Goal: Task Accomplishment & Management: Manage account settings

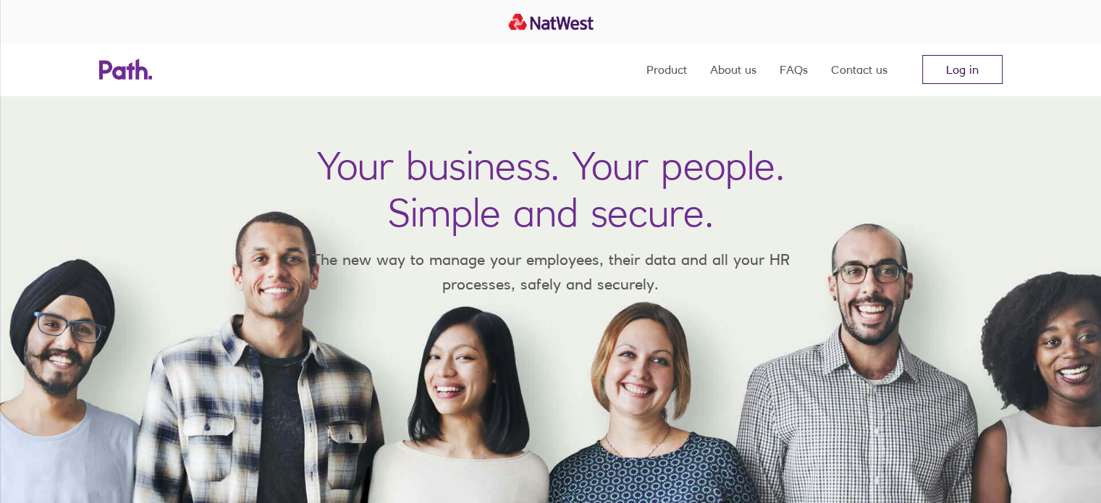
click at [983, 64] on link "Log in" at bounding box center [962, 69] width 80 height 29
click at [990, 63] on link "Log in" at bounding box center [962, 69] width 80 height 29
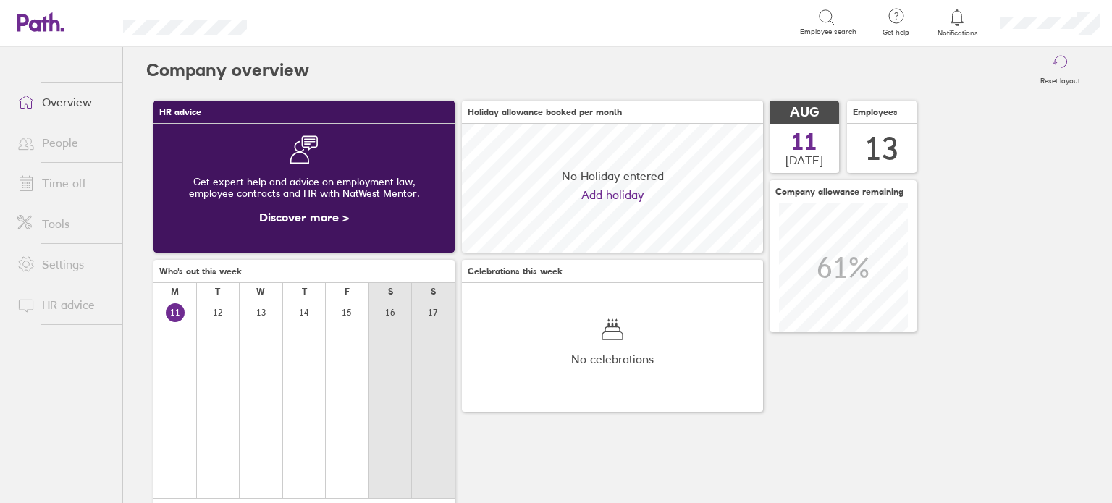
scroll to position [128, 301]
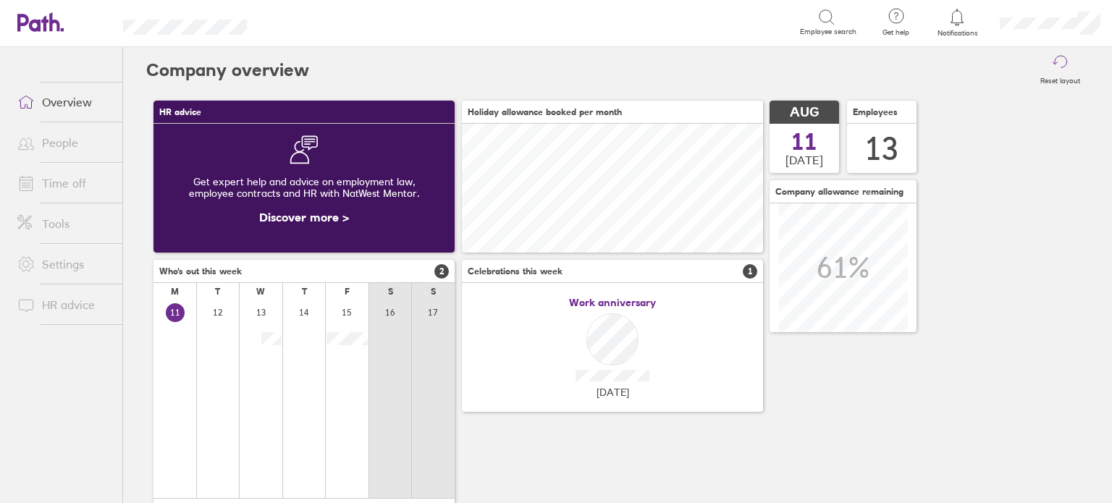
click at [61, 174] on link "Time off" at bounding box center [64, 183] width 117 height 29
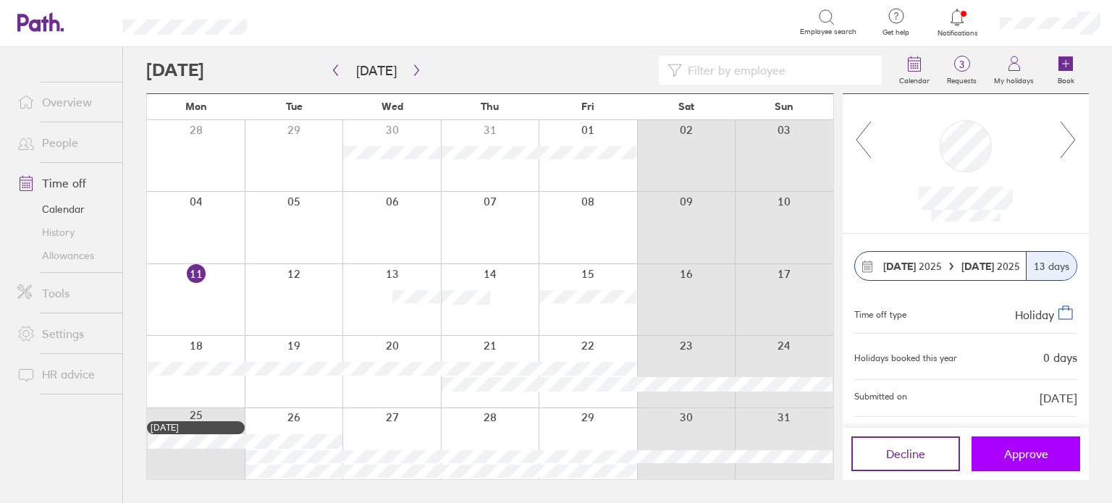
click at [1023, 463] on button "Approve" at bounding box center [1026, 454] width 109 height 35
click at [1021, 461] on button "Approve" at bounding box center [1026, 454] width 109 height 35
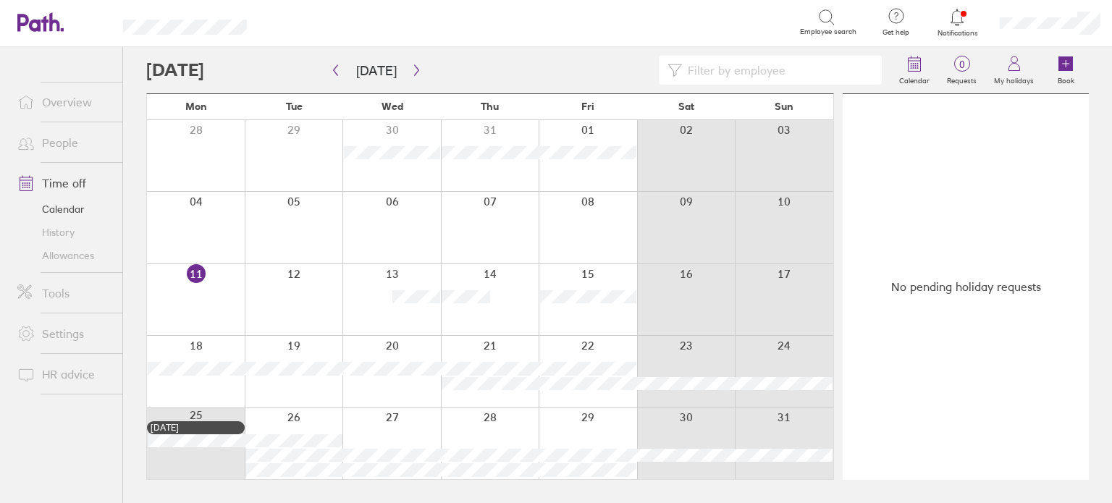
click at [956, 26] on div at bounding box center [957, 17] width 47 height 20
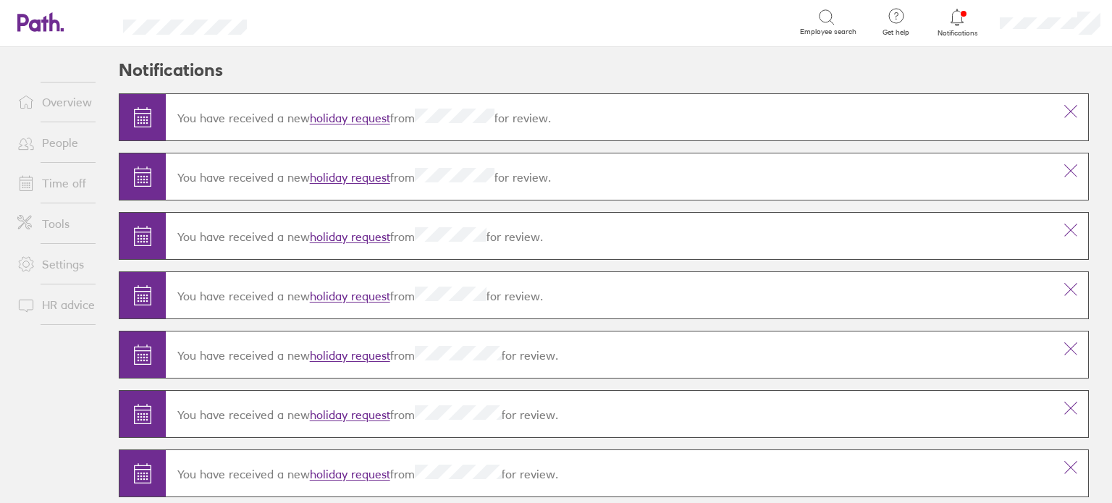
click at [324, 119] on link "holiday request" at bounding box center [350, 119] width 80 height 14
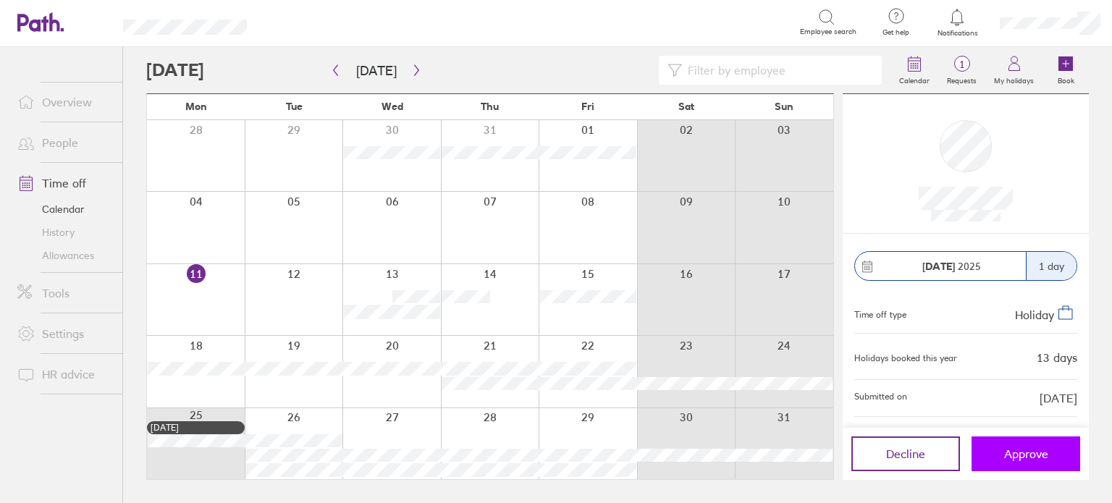
click at [1009, 458] on span "Approve" at bounding box center [1026, 453] width 44 height 13
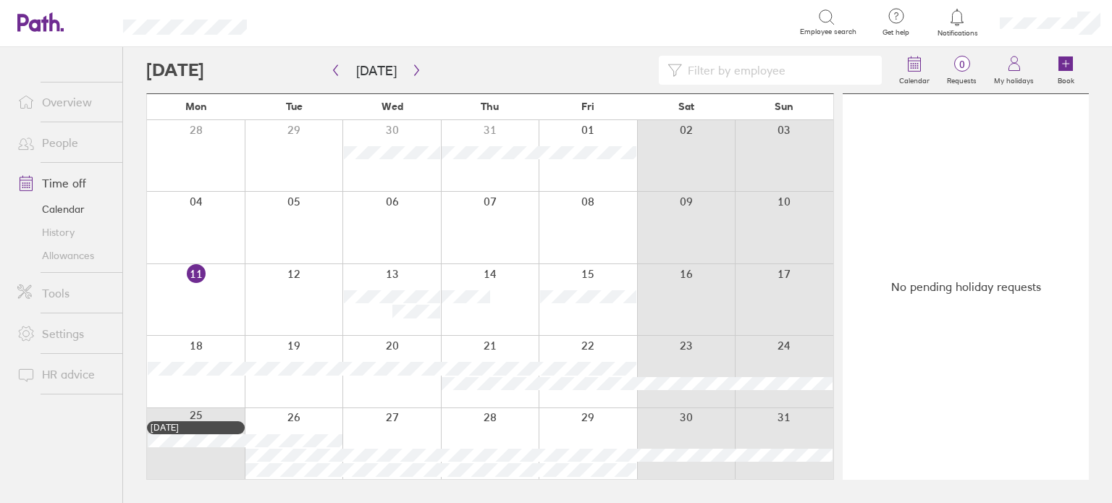
click at [298, 295] on div at bounding box center [294, 299] width 98 height 71
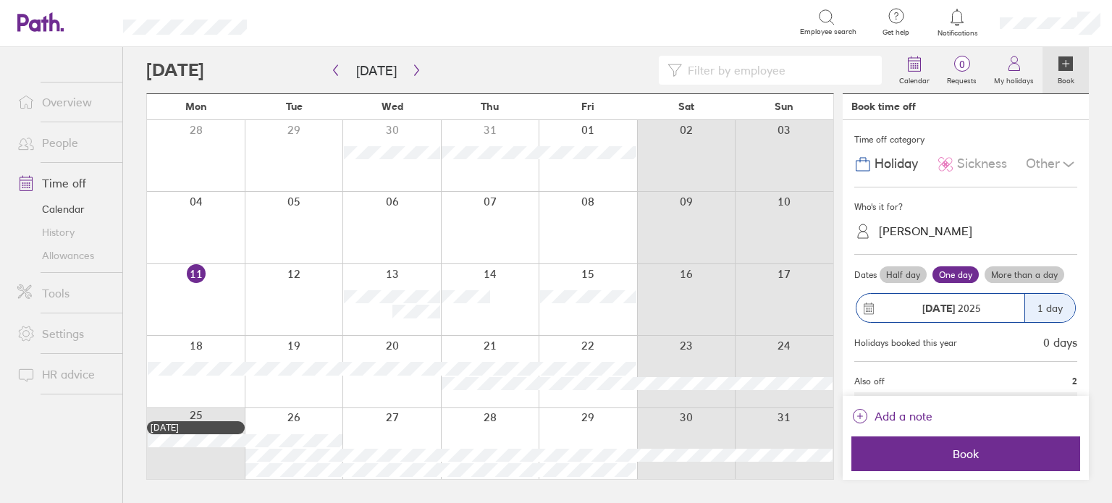
click at [295, 284] on div at bounding box center [294, 299] width 98 height 71
click at [988, 162] on span "Sickness" at bounding box center [982, 163] width 50 height 15
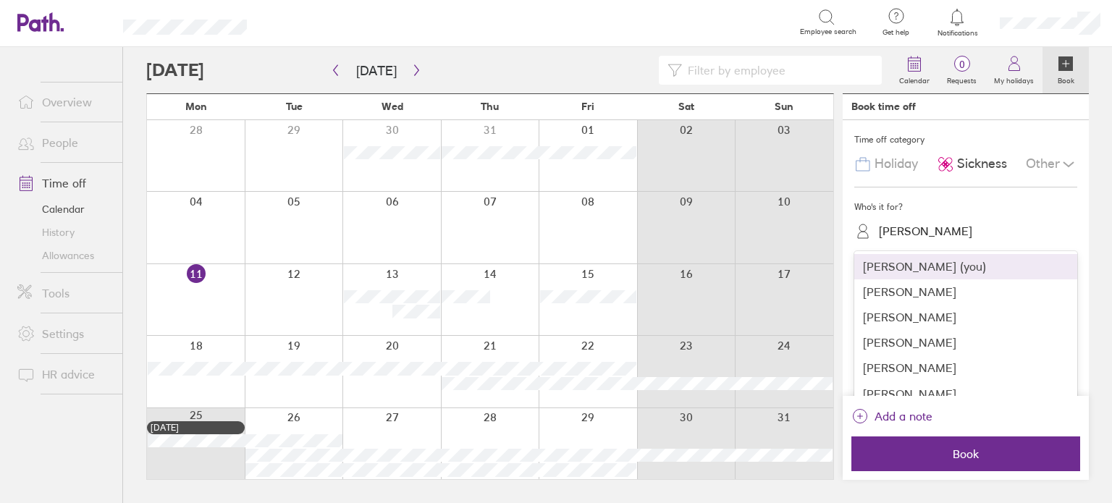
click at [901, 236] on div "[PERSON_NAME]" at bounding box center [925, 231] width 93 height 14
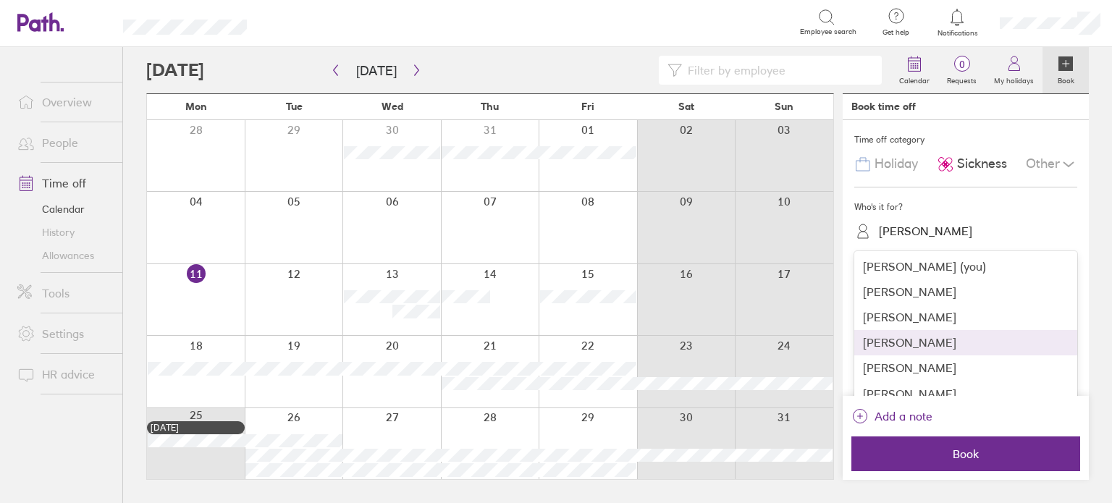
click at [900, 341] on div "[PERSON_NAME]" at bounding box center [965, 342] width 223 height 25
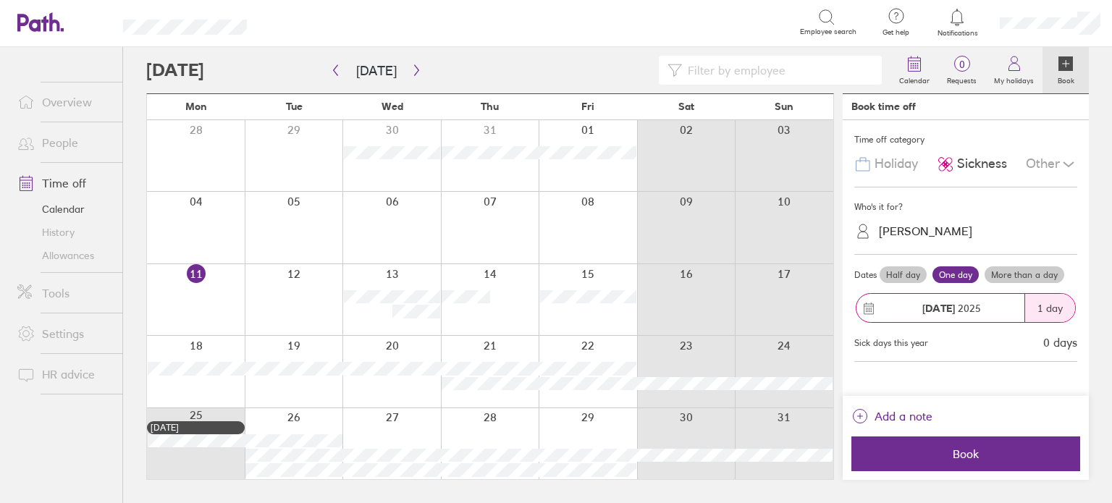
click at [49, 230] on link "History" at bounding box center [64, 232] width 117 height 23
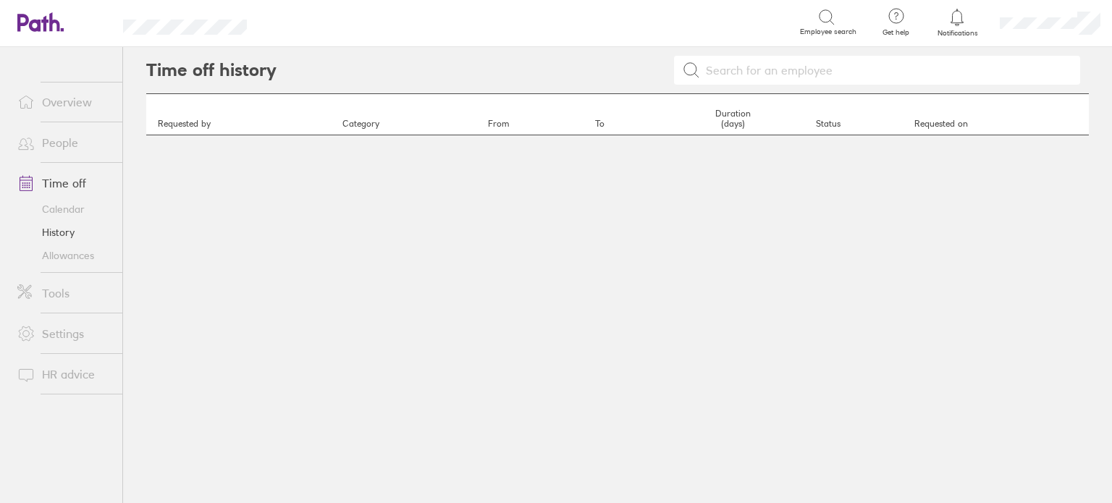
click at [59, 250] on link "Allowances" at bounding box center [64, 255] width 117 height 23
